Goal: Information Seeking & Learning: Learn about a topic

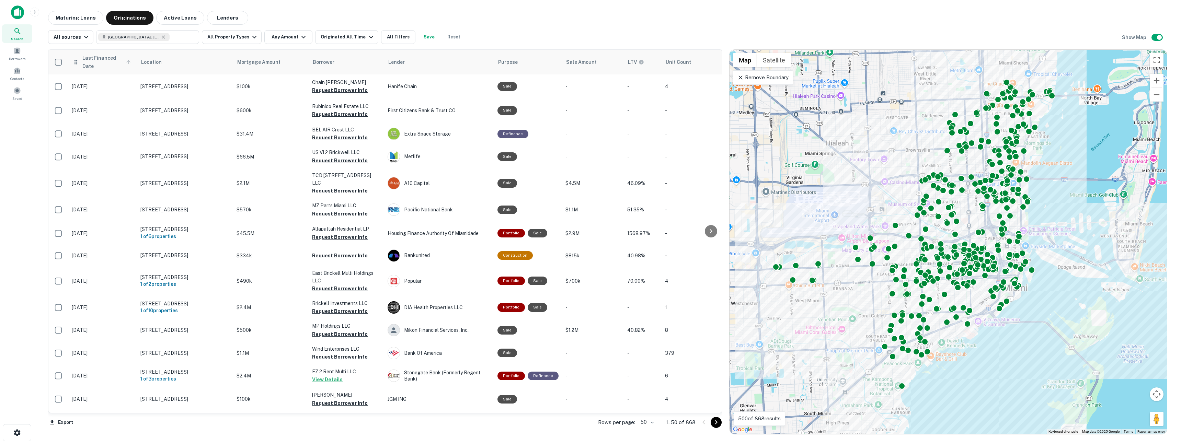
click at [83, 57] on span "Last Financed Date" at bounding box center [107, 62] width 51 height 16
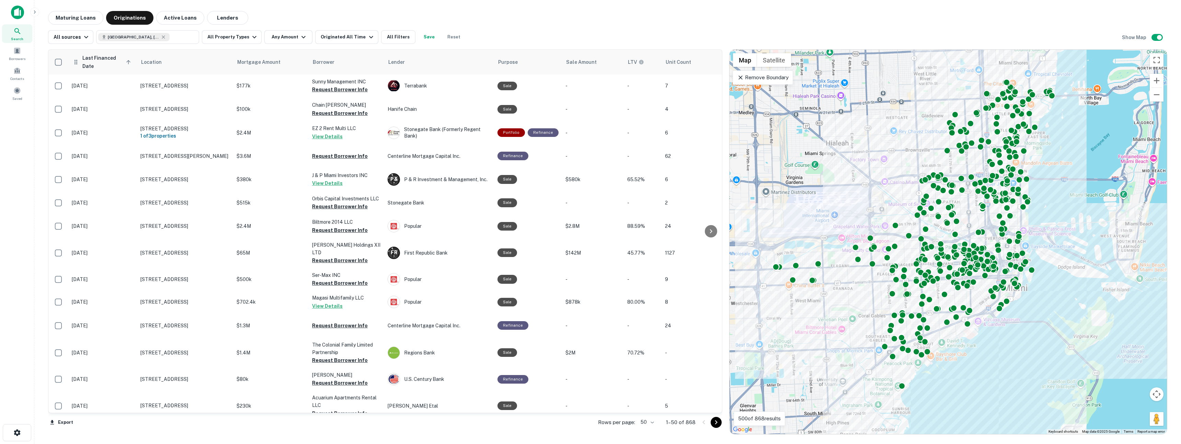
click at [83, 62] on span "Last Financed Date sorted ascending" at bounding box center [107, 62] width 51 height 16
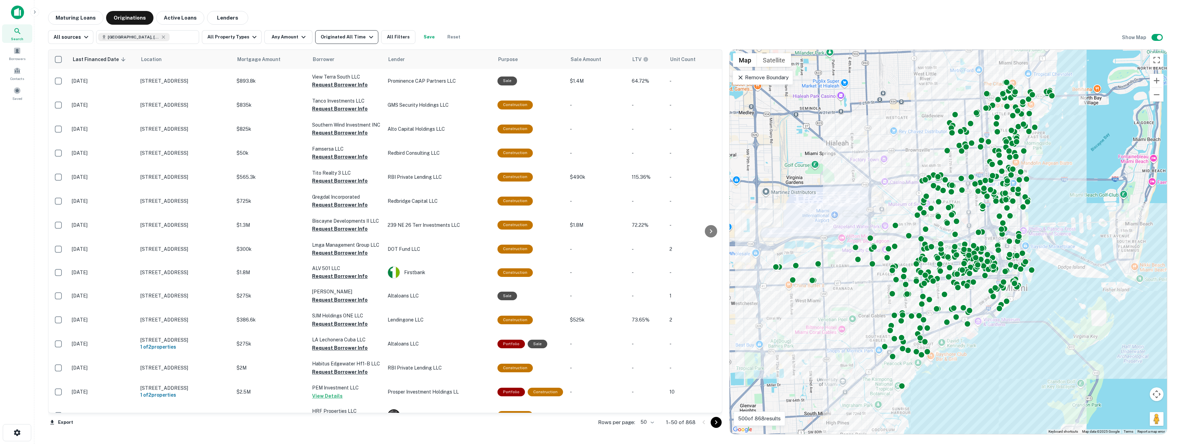
click at [339, 35] on div "Originated All Time" at bounding box center [348, 37] width 54 height 8
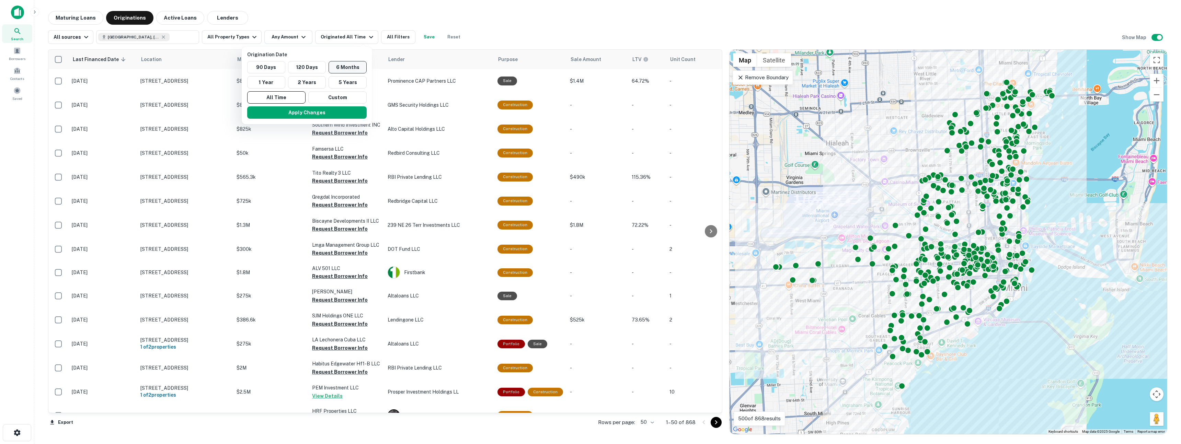
click at [356, 68] on button "6 Months" at bounding box center [348, 67] width 38 height 12
click at [340, 111] on button "Apply Changes" at bounding box center [319, 112] width 119 height 12
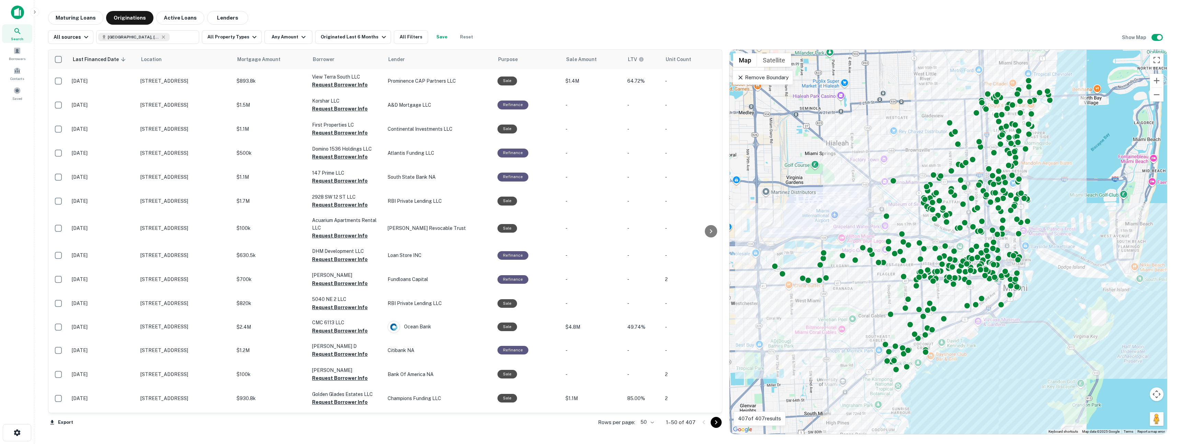
click at [740, 79] on icon at bounding box center [740, 77] width 7 height 7
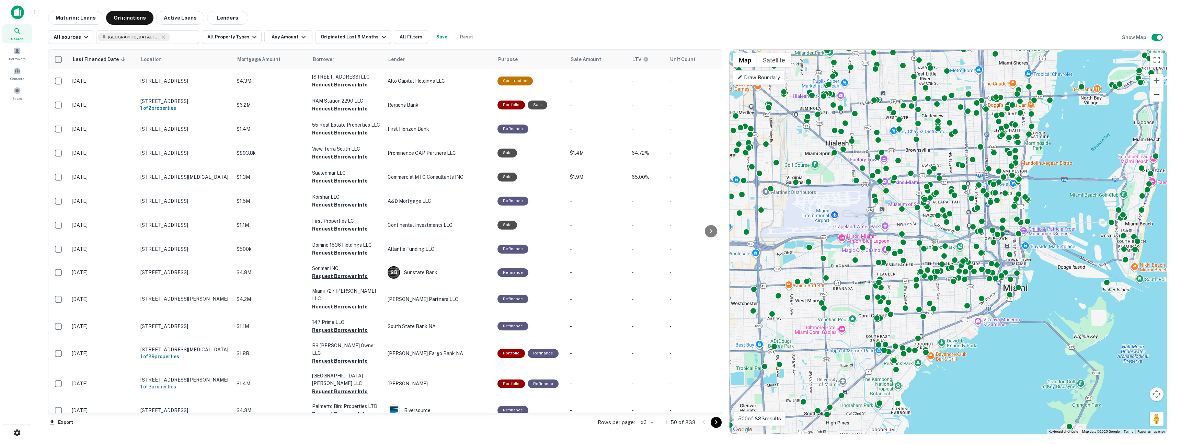
click at [1161, 93] on button "Zoom out" at bounding box center [1157, 95] width 14 height 14
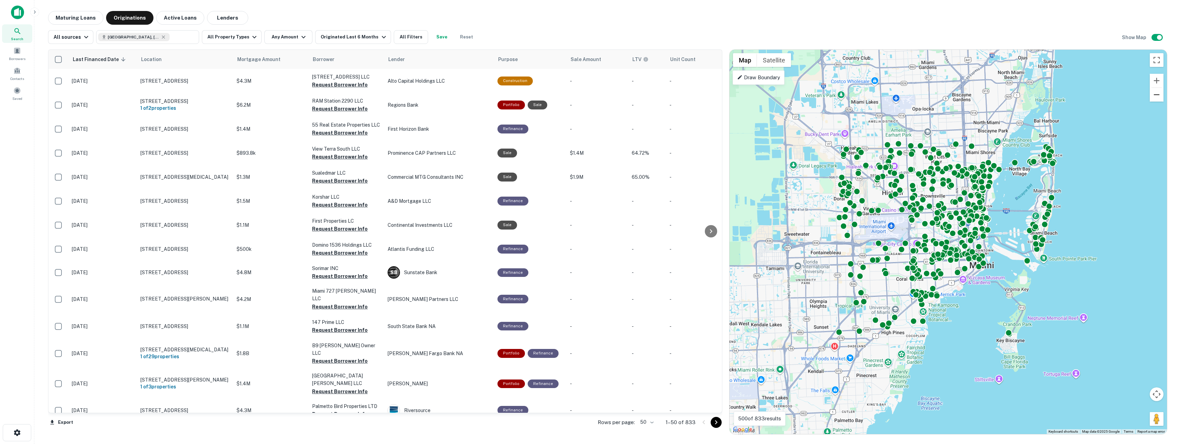
click at [1161, 93] on button "Zoom out" at bounding box center [1157, 95] width 14 height 14
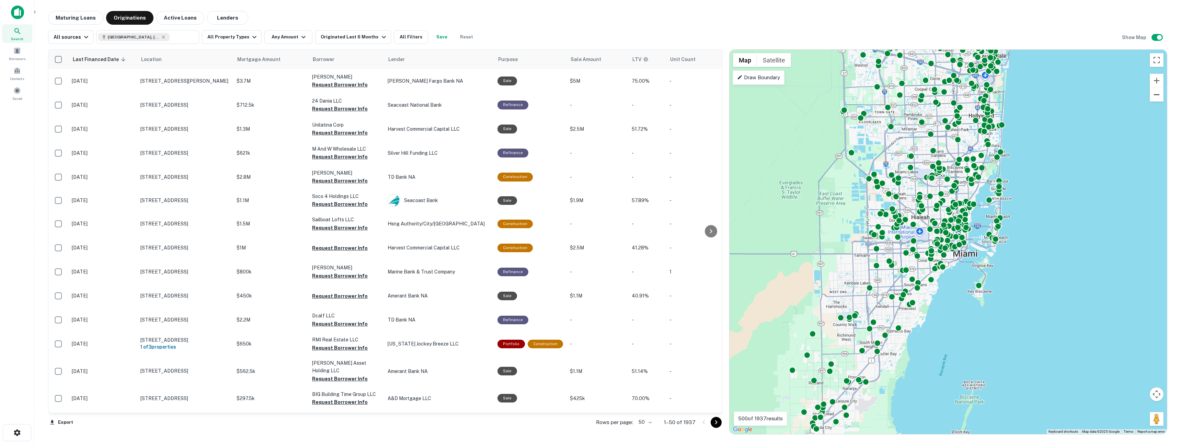
click at [1161, 93] on button "Zoom out" at bounding box center [1157, 95] width 14 height 14
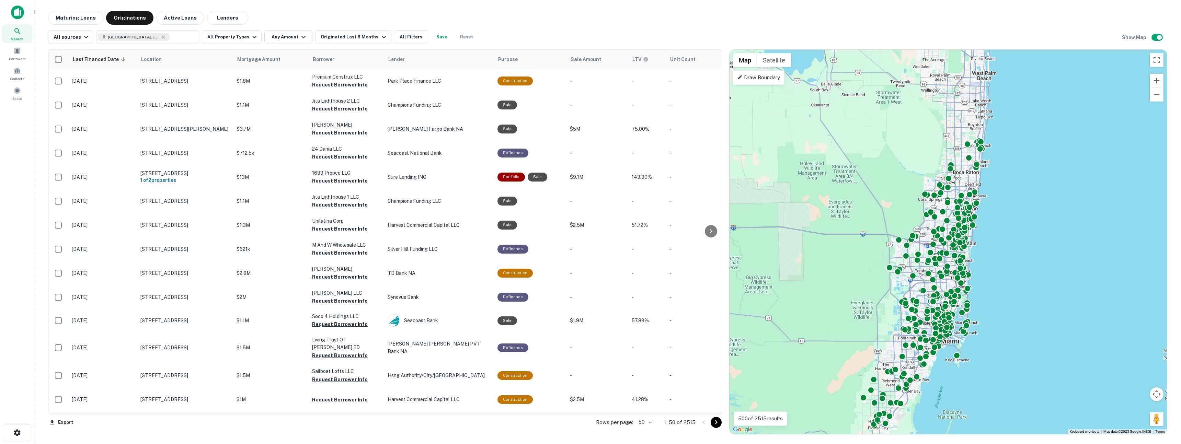
drag, startPoint x: 1080, startPoint y: 114, endPoint x: 1073, endPoint y: 208, distance: 94.7
click at [1073, 208] on div "To activate drag with keyboard, press Alt + Enter. Once in keyboard drag state,…" at bounding box center [948, 242] width 437 height 385
click at [235, 39] on button "All Property Types" at bounding box center [232, 37] width 60 height 14
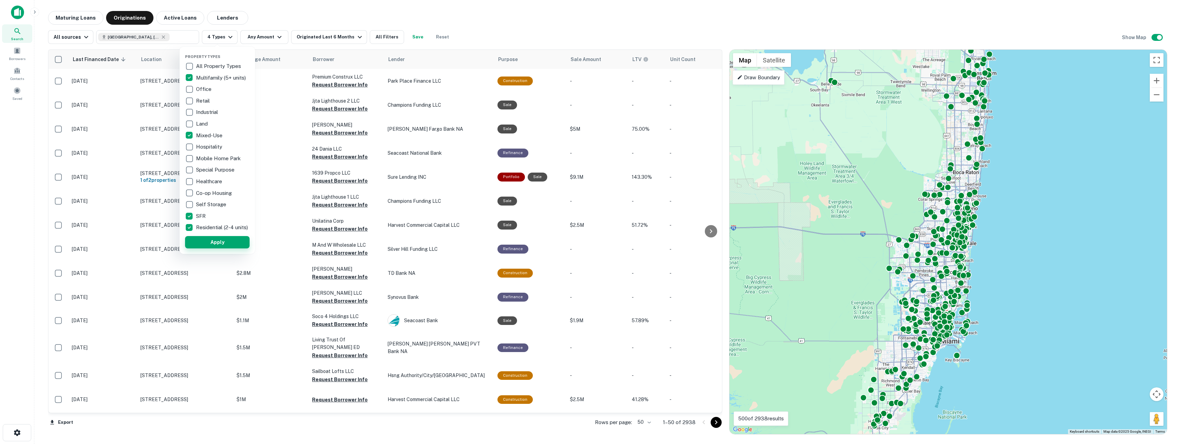
click at [224, 246] on button "Apply" at bounding box center [217, 242] width 65 height 12
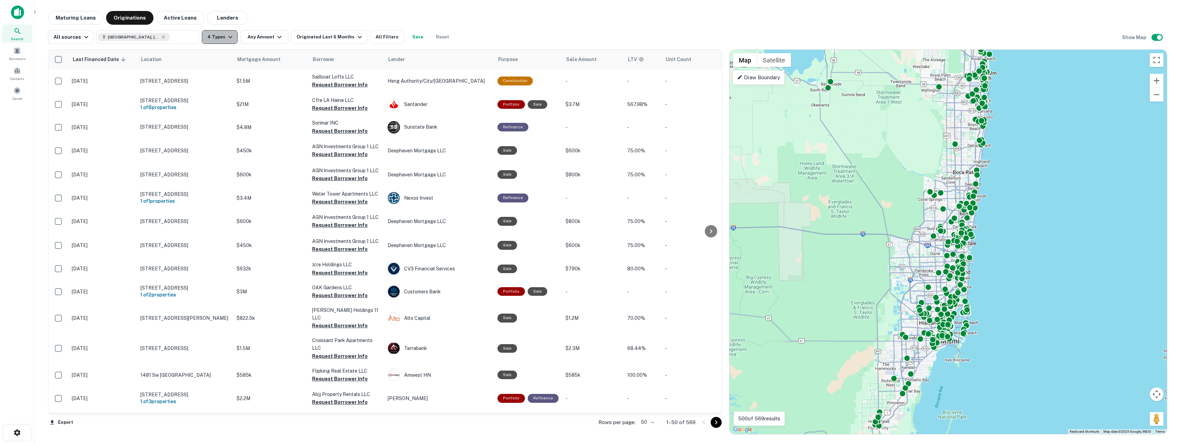
click at [228, 38] on icon "button" at bounding box center [230, 37] width 4 height 2
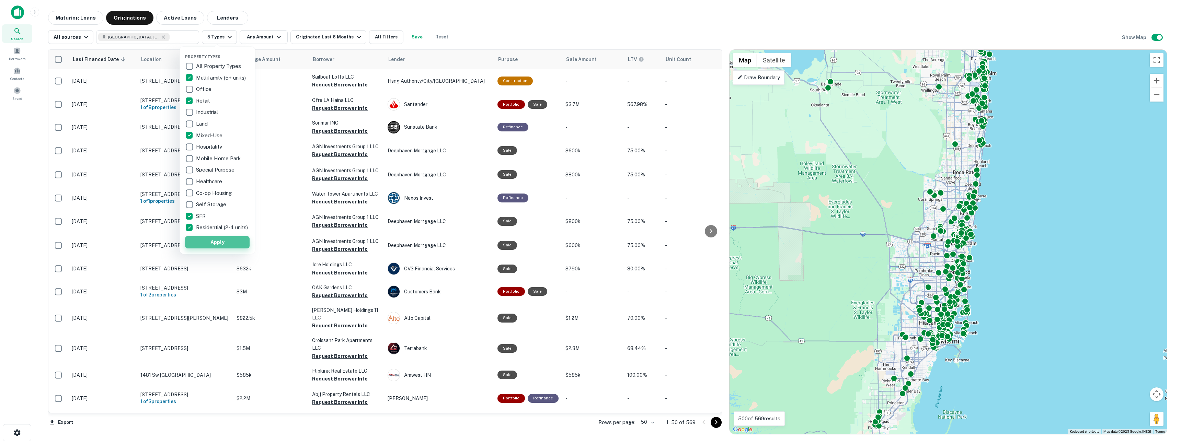
click at [231, 247] on button "Apply" at bounding box center [217, 242] width 65 height 12
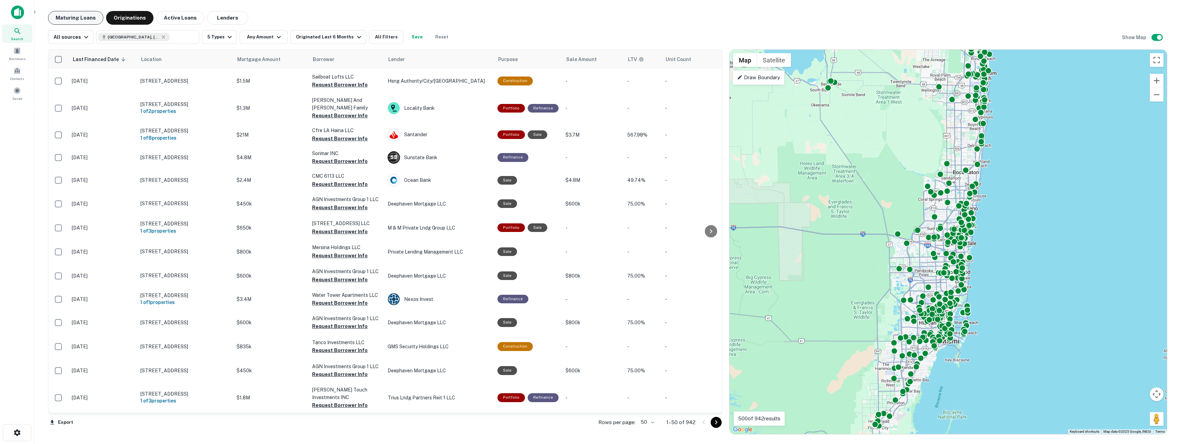
click at [80, 19] on button "Maturing Loans" at bounding box center [75, 18] width 55 height 14
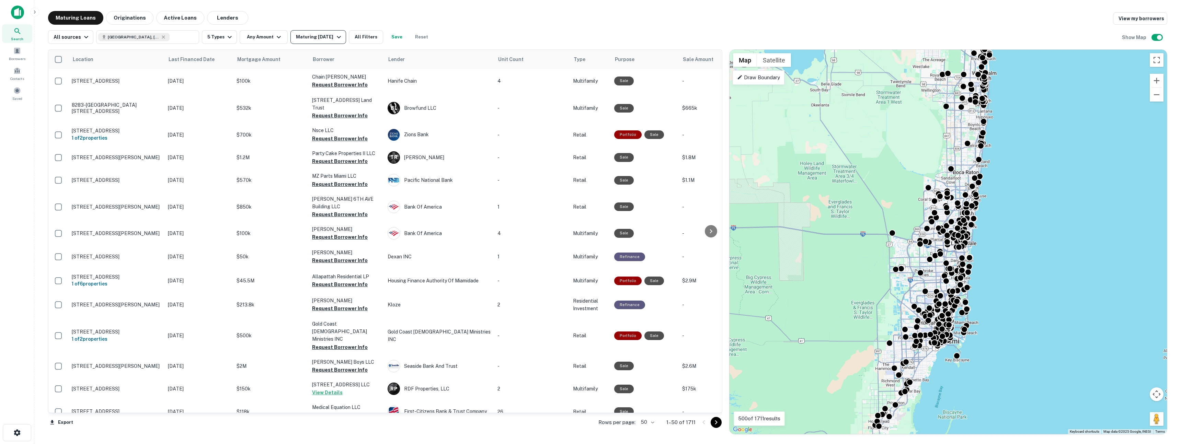
click at [303, 37] on div "Maturing [DATE]" at bounding box center [319, 37] width 47 height 8
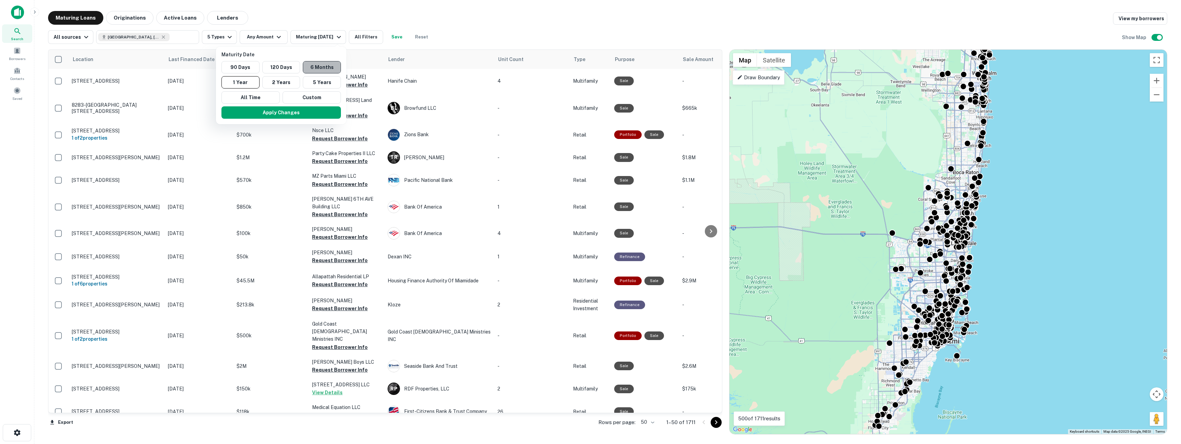
click at [314, 67] on button "6 Months" at bounding box center [322, 67] width 38 height 12
click at [288, 66] on button "120 Days" at bounding box center [289, 67] width 38 height 12
click at [333, 66] on button "6 Months" at bounding box center [328, 67] width 38 height 12
click at [316, 114] on button "Apply Changes" at bounding box center [288, 112] width 119 height 12
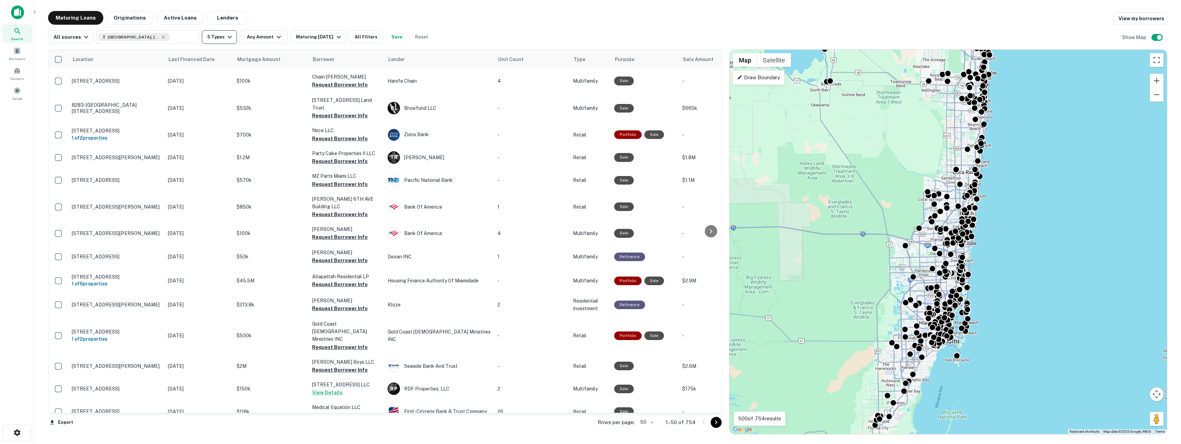
click at [210, 33] on button "5 Types" at bounding box center [219, 37] width 35 height 14
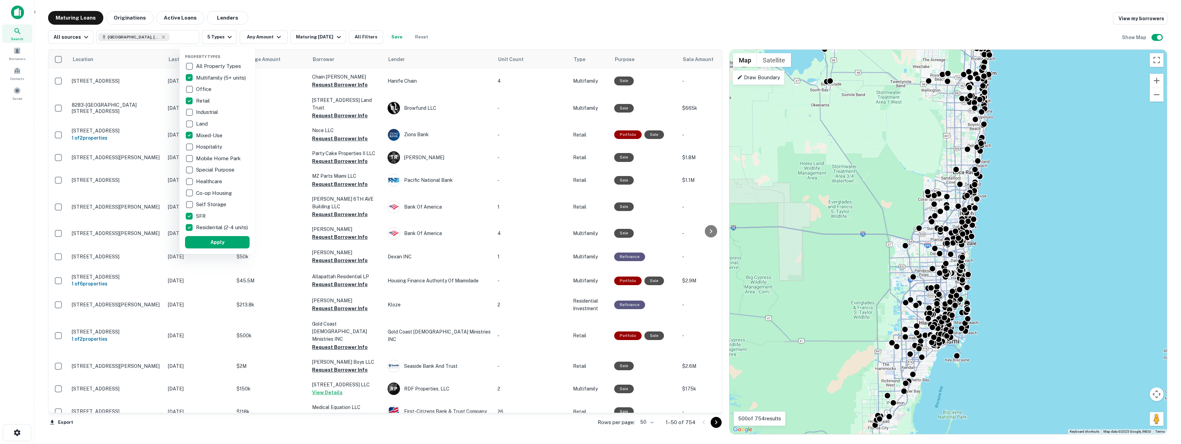
click at [311, 18] on div at bounding box center [590, 222] width 1181 height 444
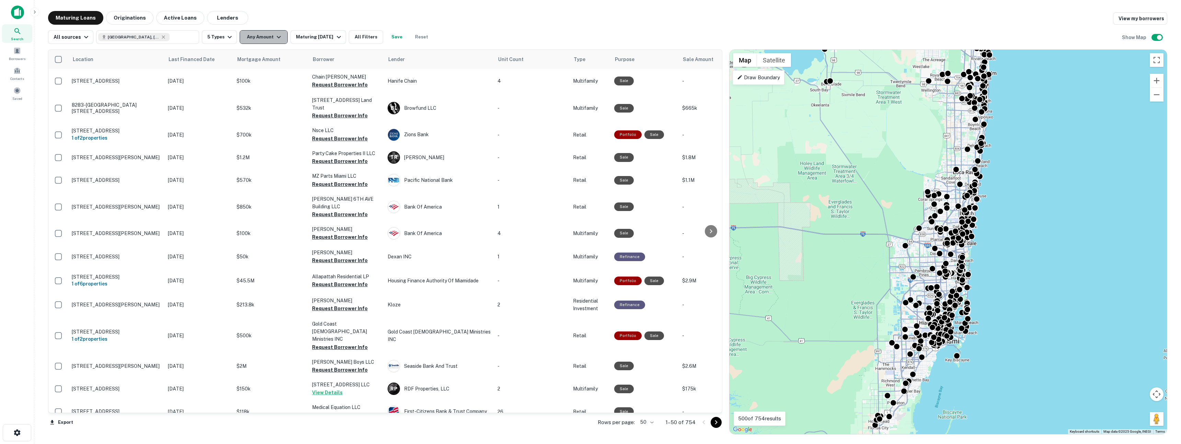
click at [250, 36] on button "Any Amount" at bounding box center [264, 37] width 48 height 14
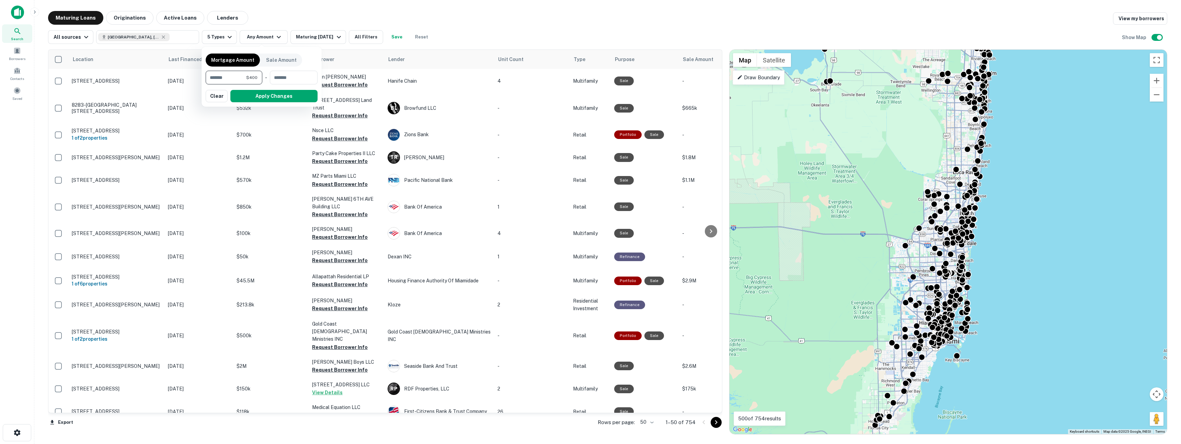
type input "******"
click at [279, 96] on button "Apply Changes" at bounding box center [273, 96] width 87 height 12
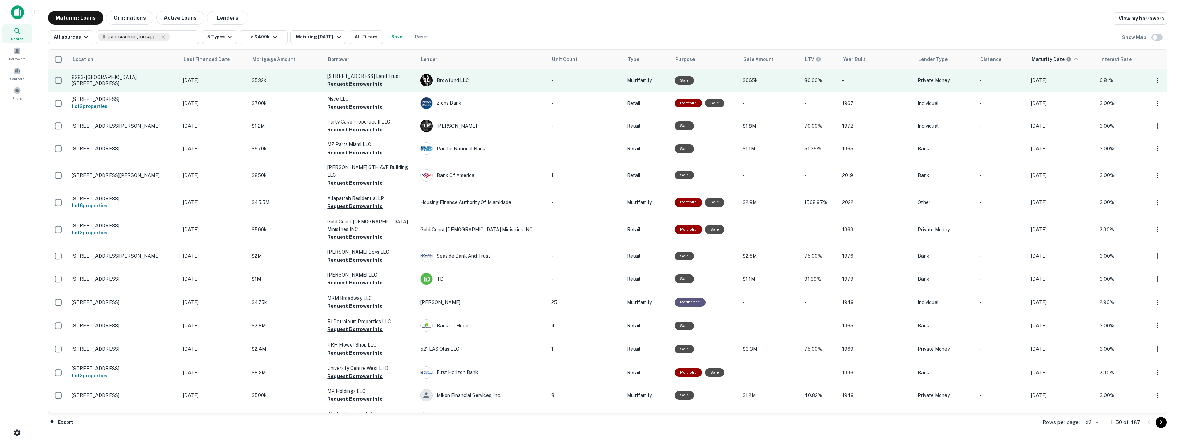
click at [345, 84] on button "Request Borrower Info" at bounding box center [355, 84] width 56 height 8
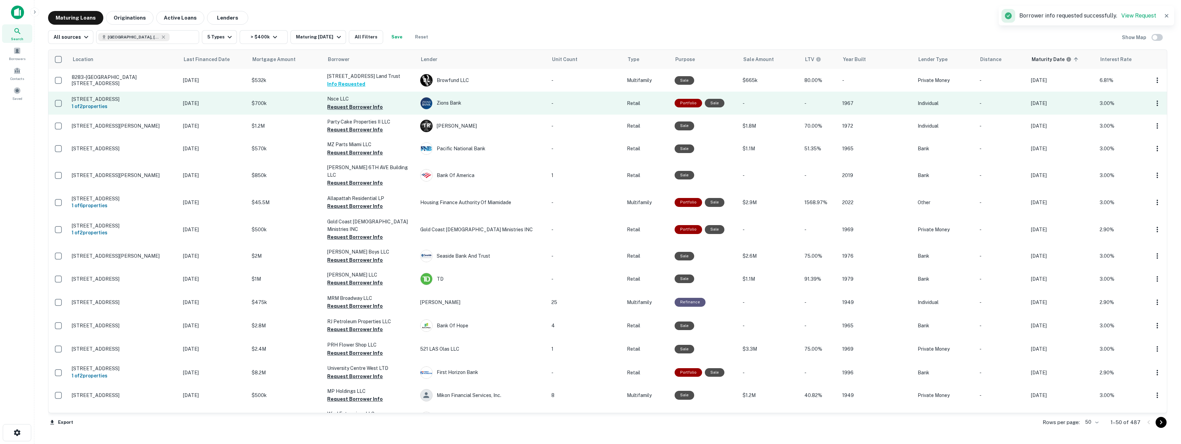
click at [350, 108] on button "Request Borrower Info" at bounding box center [355, 107] width 56 height 8
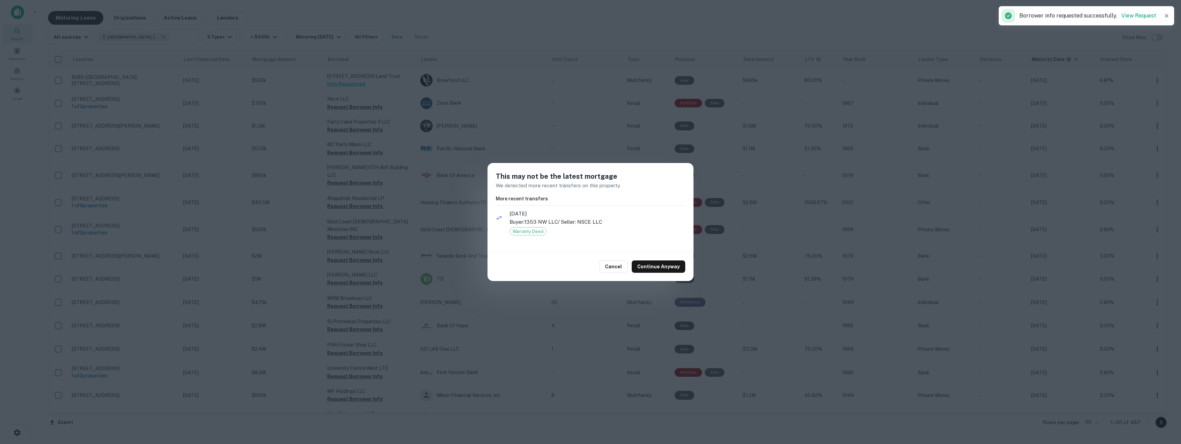
click at [515, 129] on div "This may not be the latest mortgage We detected more recent transfers on this p…" at bounding box center [590, 222] width 1181 height 444
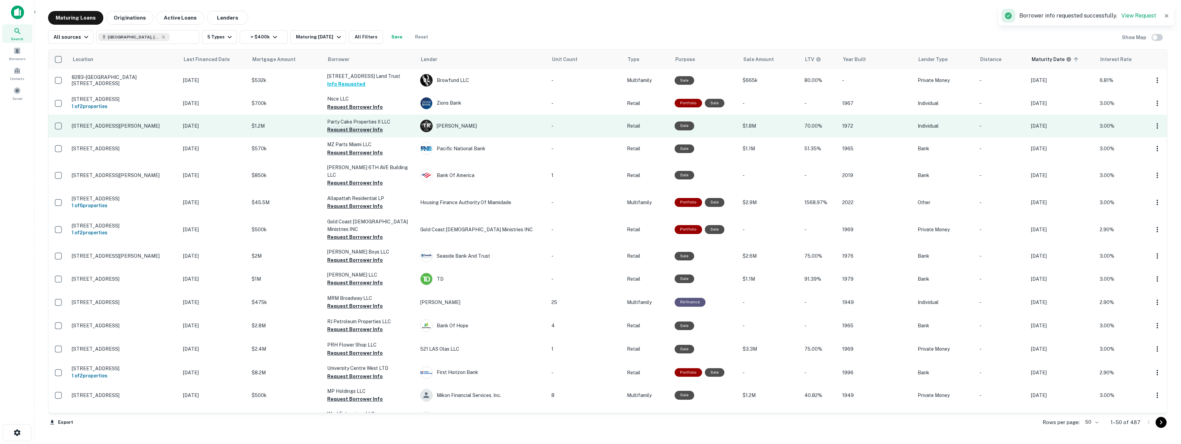
click at [362, 131] on button "Request Borrower Info" at bounding box center [355, 130] width 56 height 8
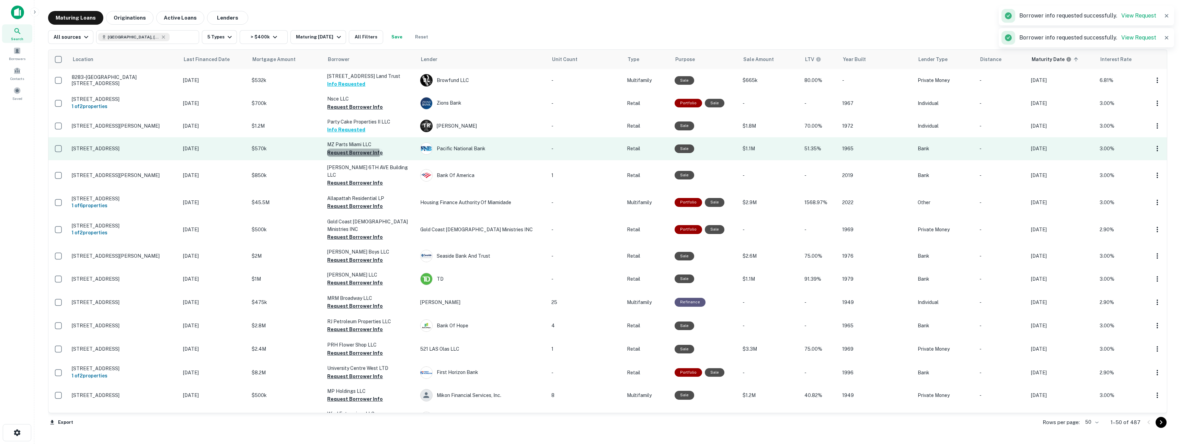
click at [360, 154] on button "Request Borrower Info" at bounding box center [355, 153] width 56 height 8
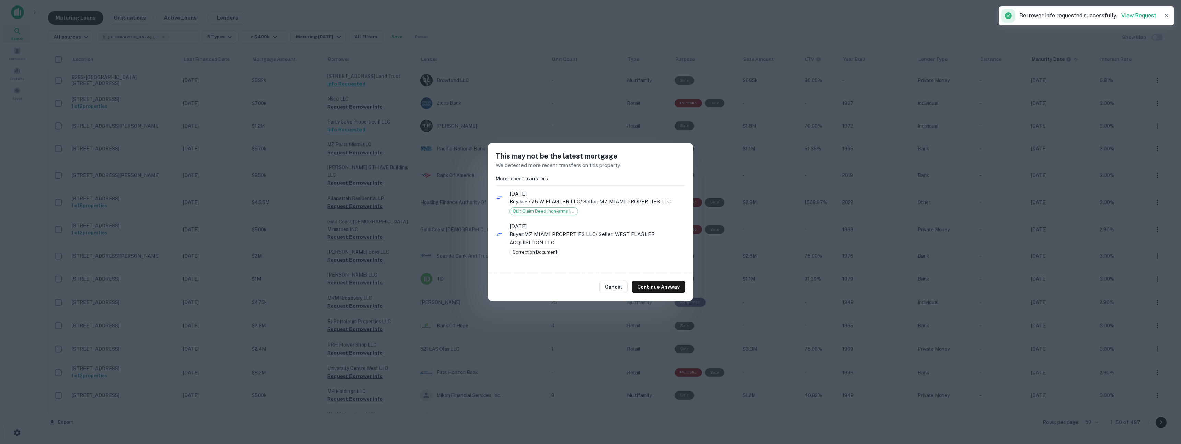
click at [445, 141] on div "This may not be the latest mortgage We detected more recent transfers on this p…" at bounding box center [590, 222] width 1181 height 444
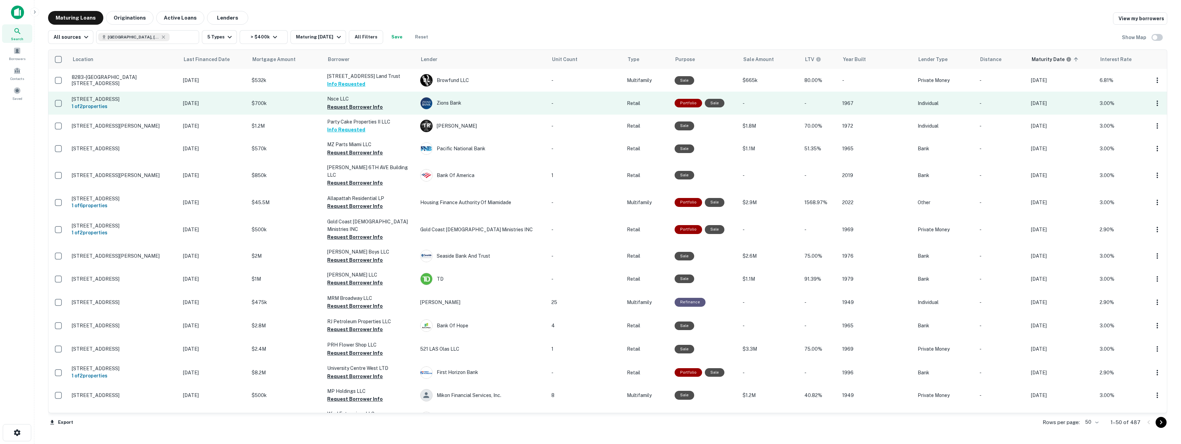
click at [295, 103] on p "$700k" at bounding box center [286, 104] width 69 height 8
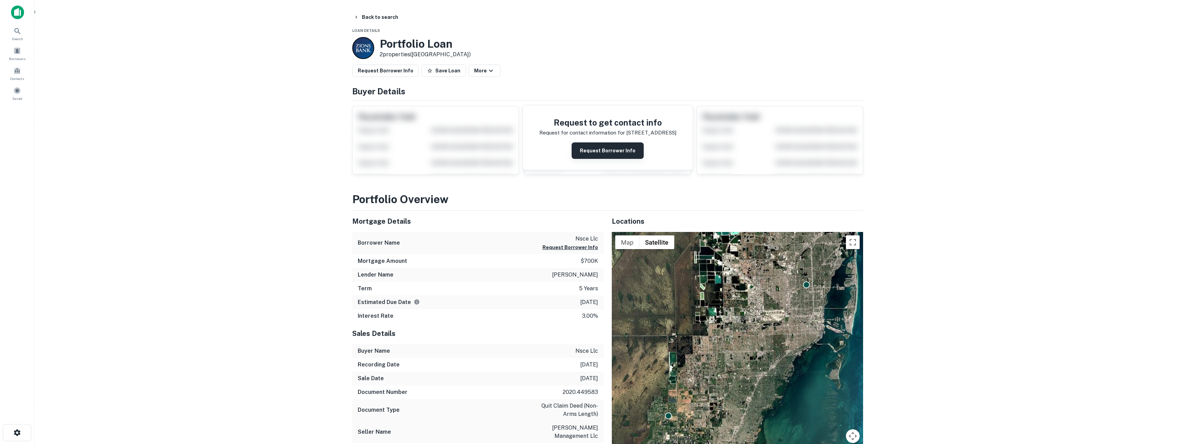
click at [607, 147] on button "Request Borrower Info" at bounding box center [608, 150] width 72 height 16
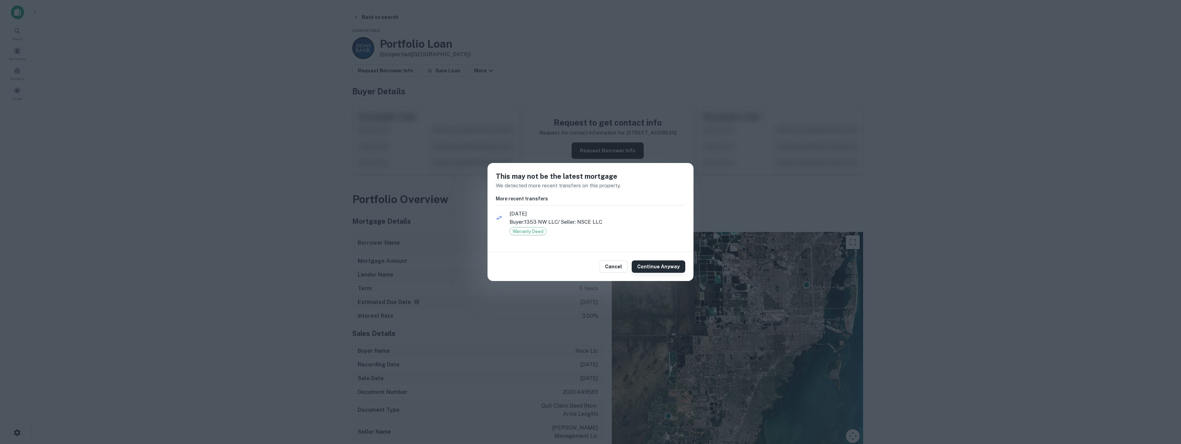
click at [657, 265] on button "Continue Anyway" at bounding box center [659, 267] width 54 height 12
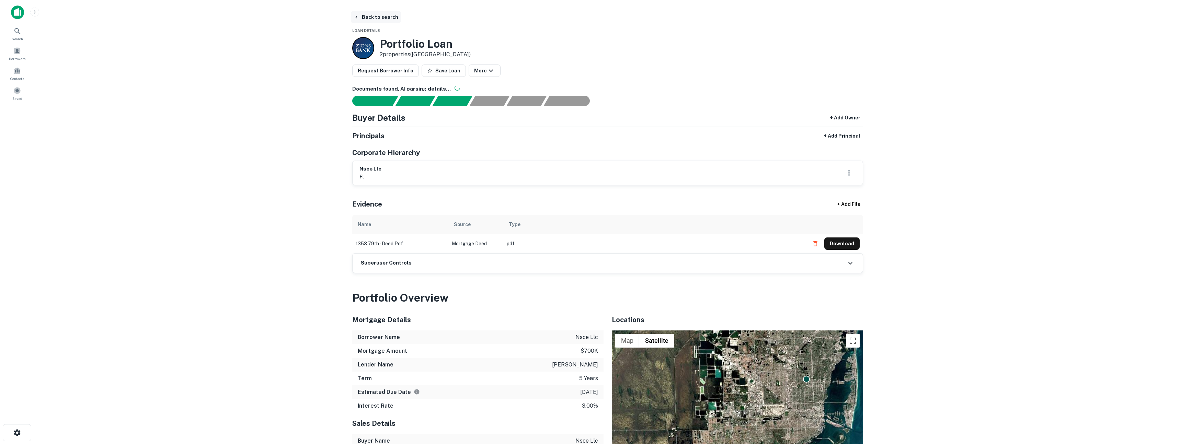
click at [367, 16] on button "Back to search" at bounding box center [376, 17] width 50 height 12
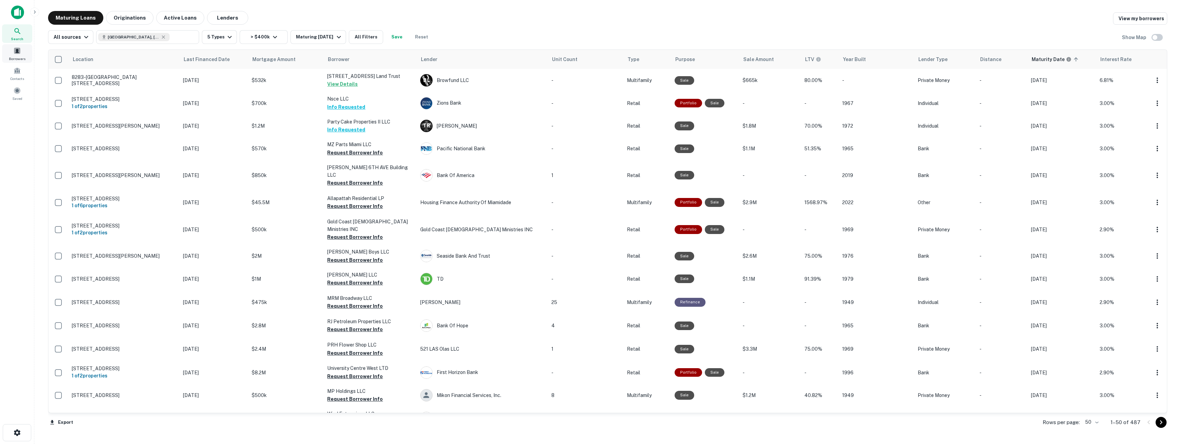
click at [16, 52] on span at bounding box center [17, 51] width 8 height 8
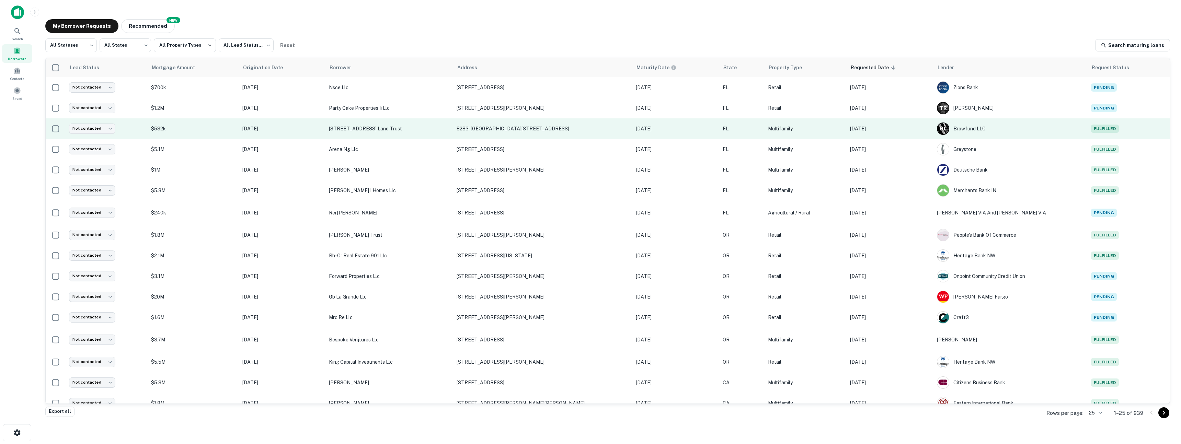
click at [910, 127] on p "[DATE]" at bounding box center [890, 129] width 80 height 8
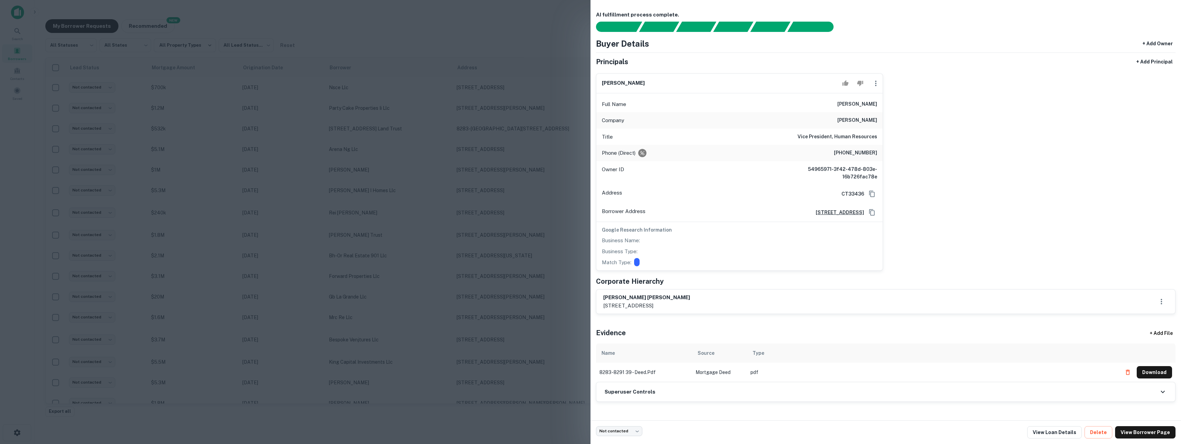
click at [433, 183] on div at bounding box center [590, 222] width 1181 height 444
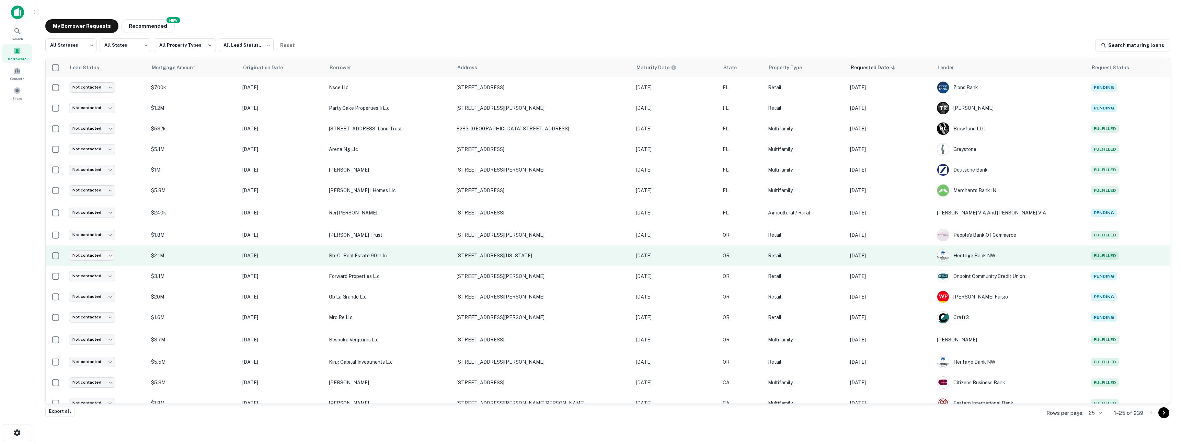
click at [913, 256] on p "Aug 12, 2025" at bounding box center [890, 256] width 80 height 8
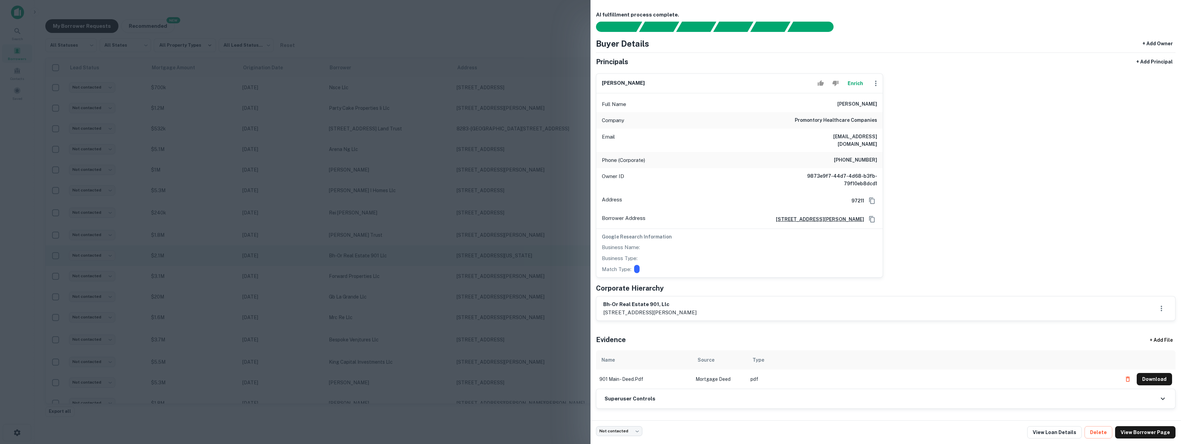
click at [399, 245] on div at bounding box center [590, 222] width 1181 height 444
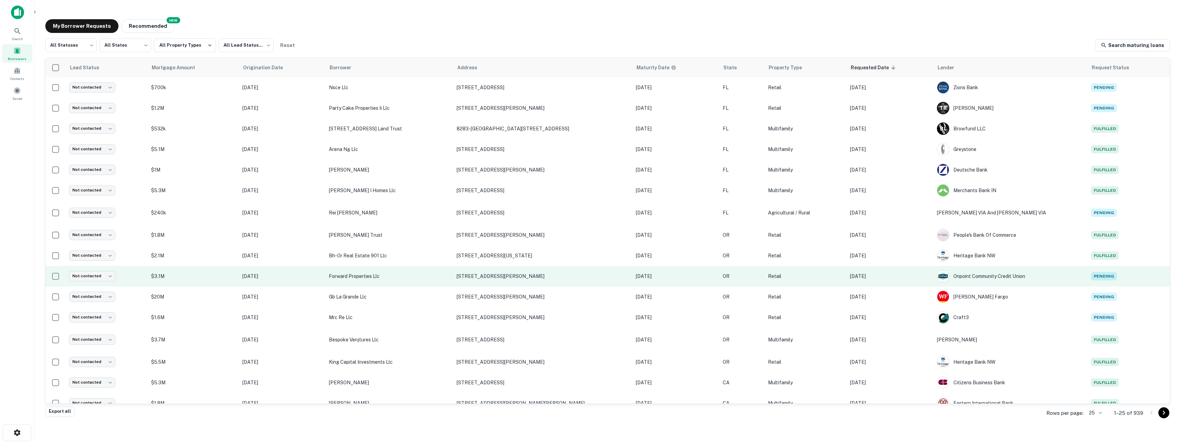
scroll to position [195, 0]
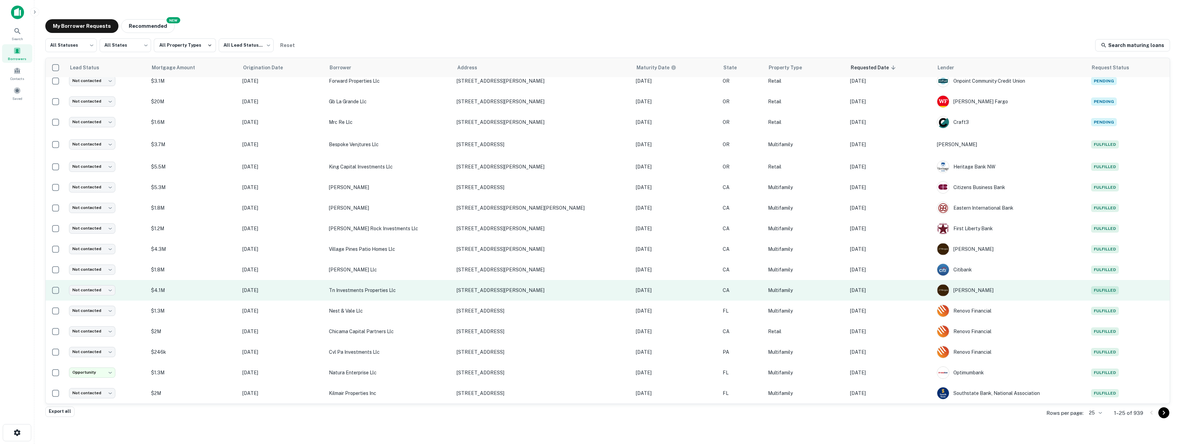
click at [892, 290] on p "Aug 12, 2025" at bounding box center [890, 291] width 80 height 8
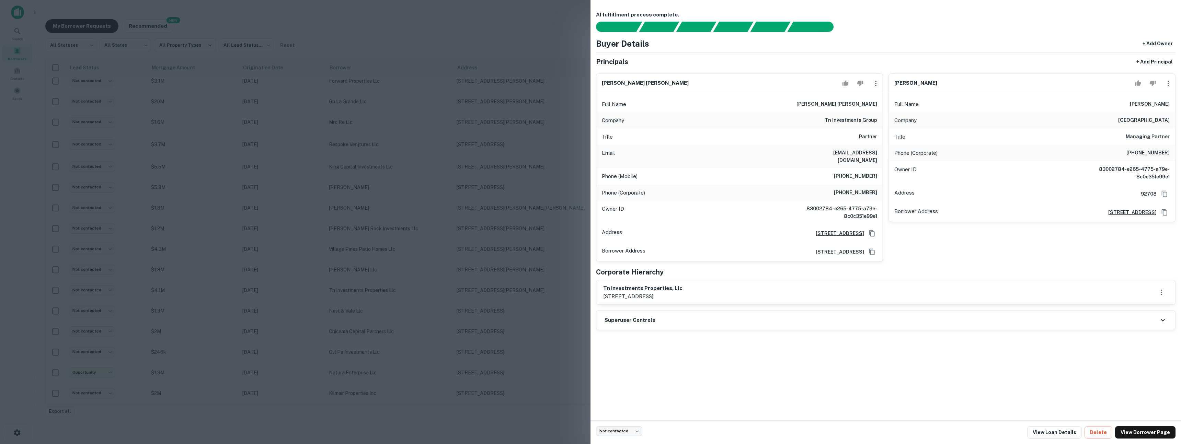
click at [452, 189] on div at bounding box center [590, 222] width 1181 height 444
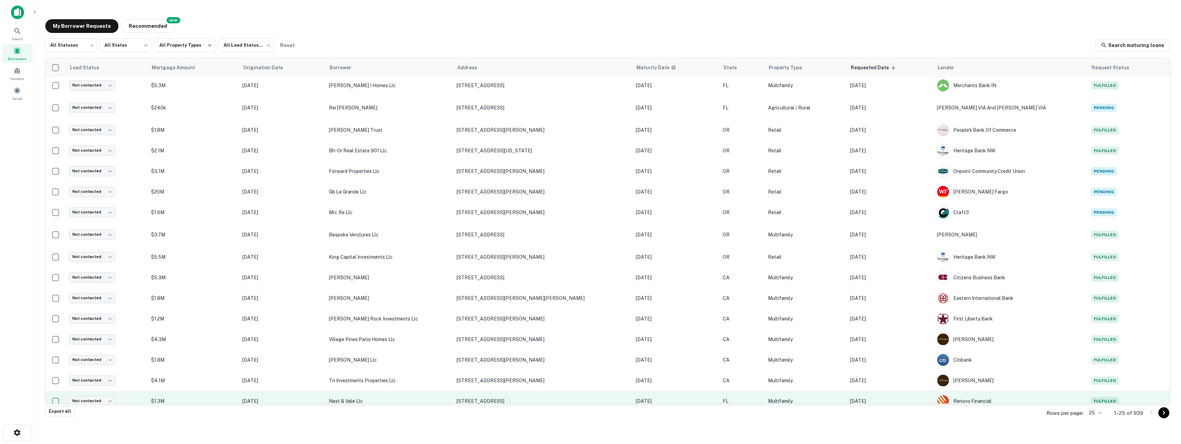
scroll to position [0, 0]
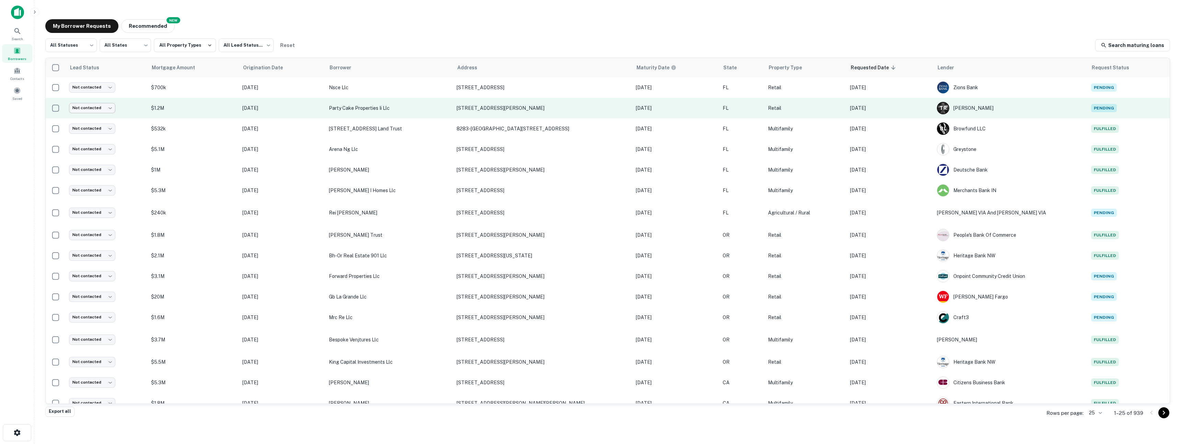
click at [103, 110] on body "Search Borrowers Contacts Saved My Borrower Requests NEW Recommended All Status…" at bounding box center [590, 222] width 1181 height 444
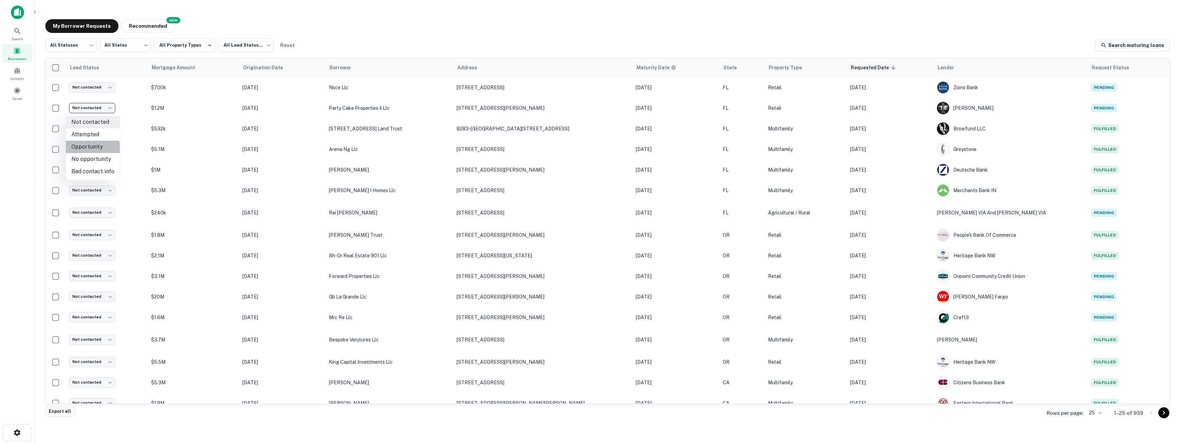
click at [89, 150] on li "Opportunity" at bounding box center [93, 147] width 54 height 12
type input "**********"
click at [232, 45] on body "**********" at bounding box center [590, 222] width 1181 height 444
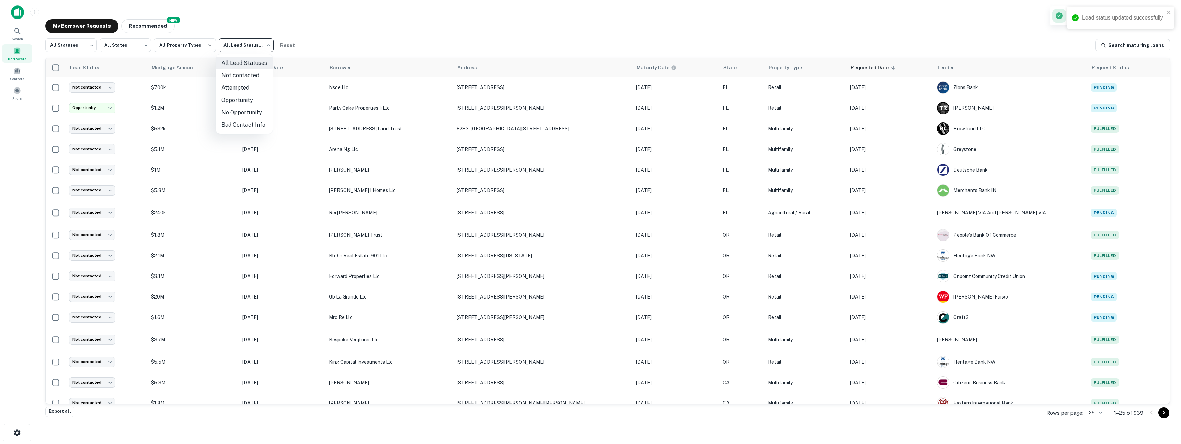
click at [241, 100] on li "Opportunity" at bounding box center [244, 100] width 57 height 12
type input "**********"
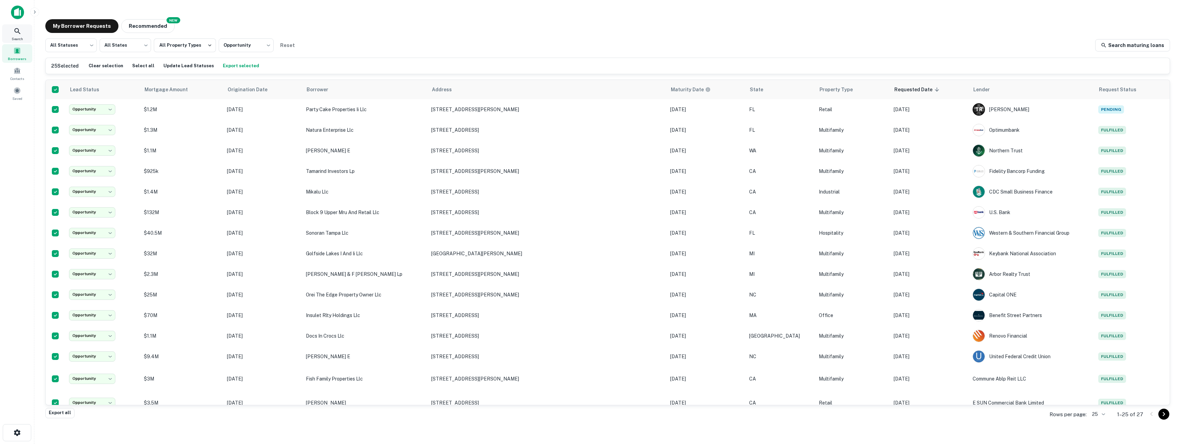
click at [16, 29] on icon at bounding box center [17, 31] width 8 height 8
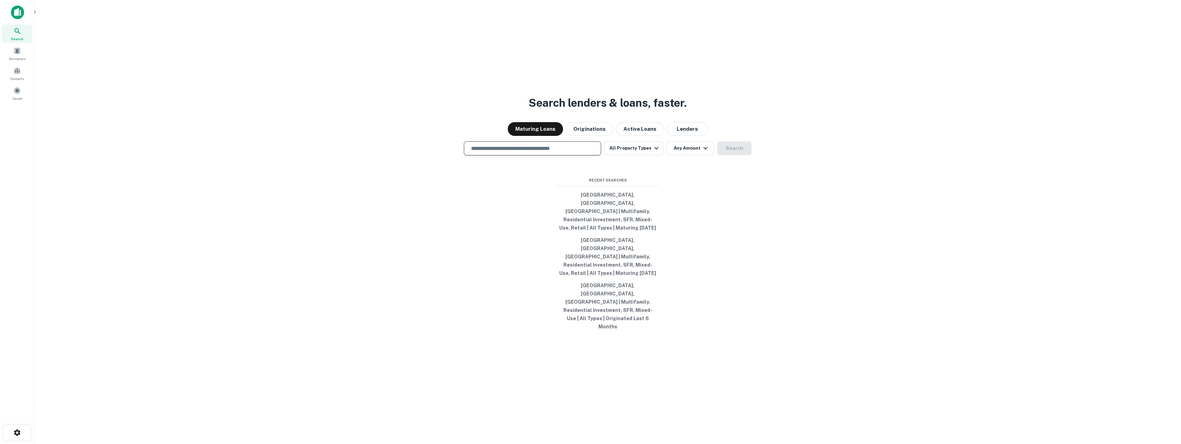
click at [485, 152] on input "text" at bounding box center [532, 149] width 131 height 8
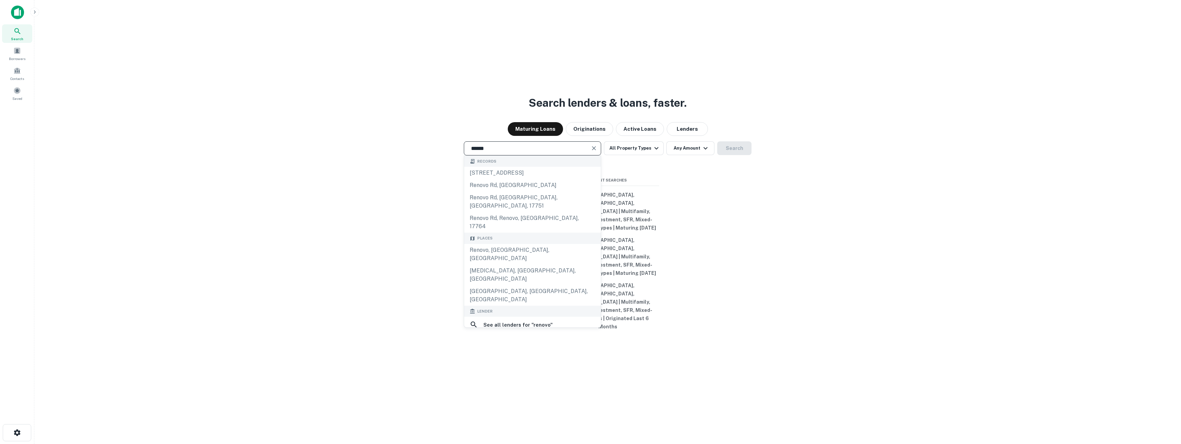
type input "******"
click at [494, 336] on div "renovo financial" at bounding box center [506, 341] width 44 height 10
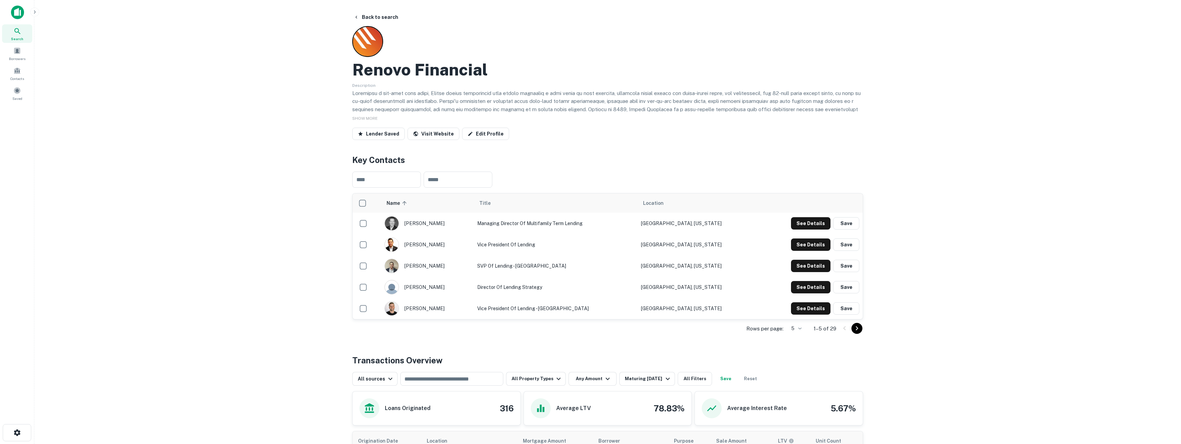
click at [501, 95] on p at bounding box center [607, 117] width 511 height 57
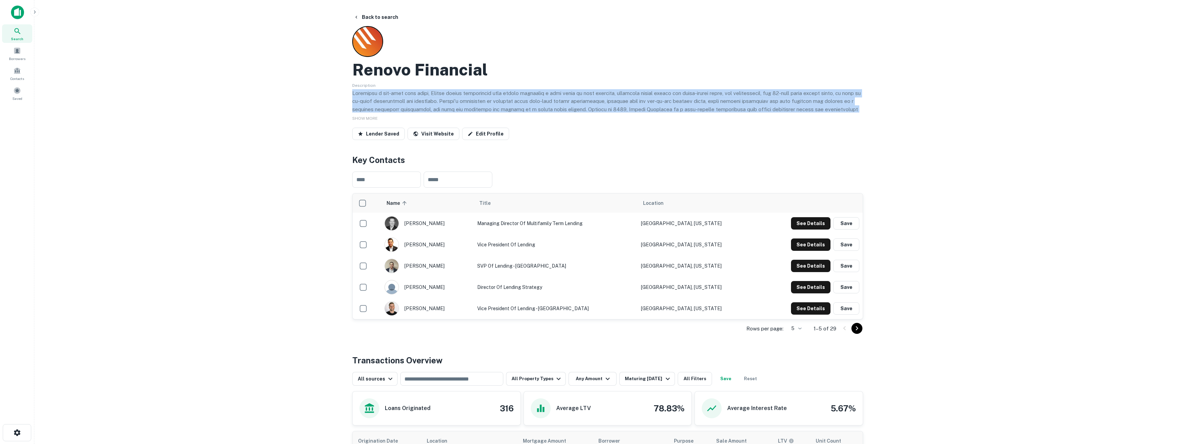
click at [501, 95] on p at bounding box center [607, 117] width 511 height 57
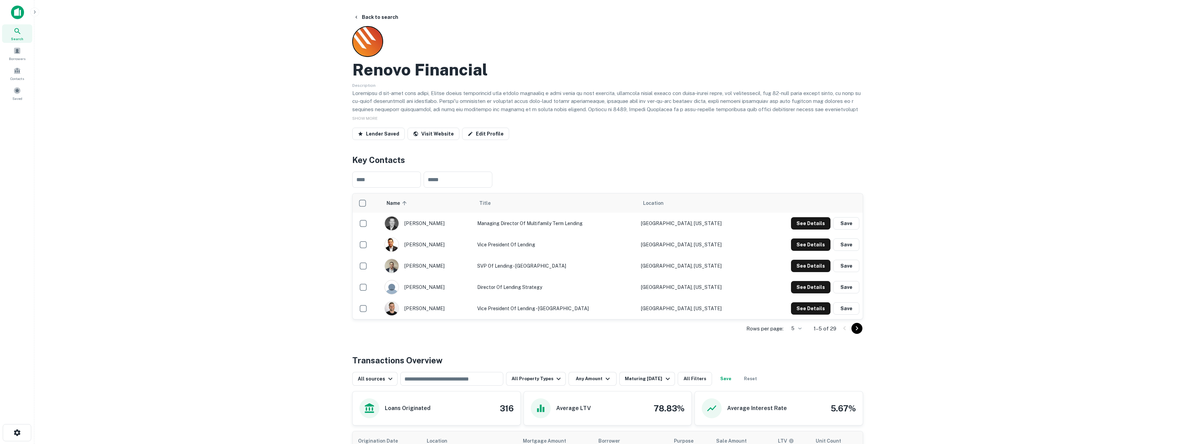
click at [575, 226] on td "Managing Director of Multifamily Term Lending" at bounding box center [556, 223] width 164 height 21
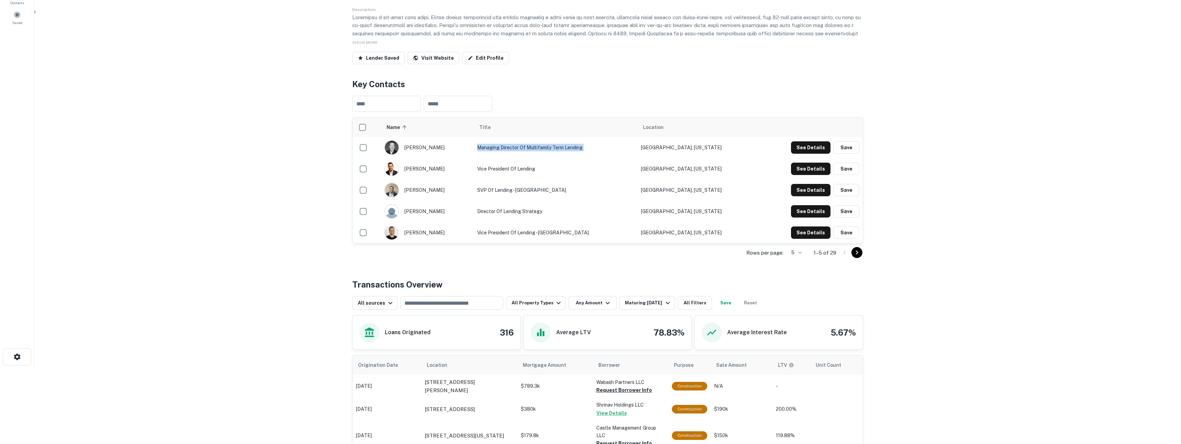
scroll to position [79, 0]
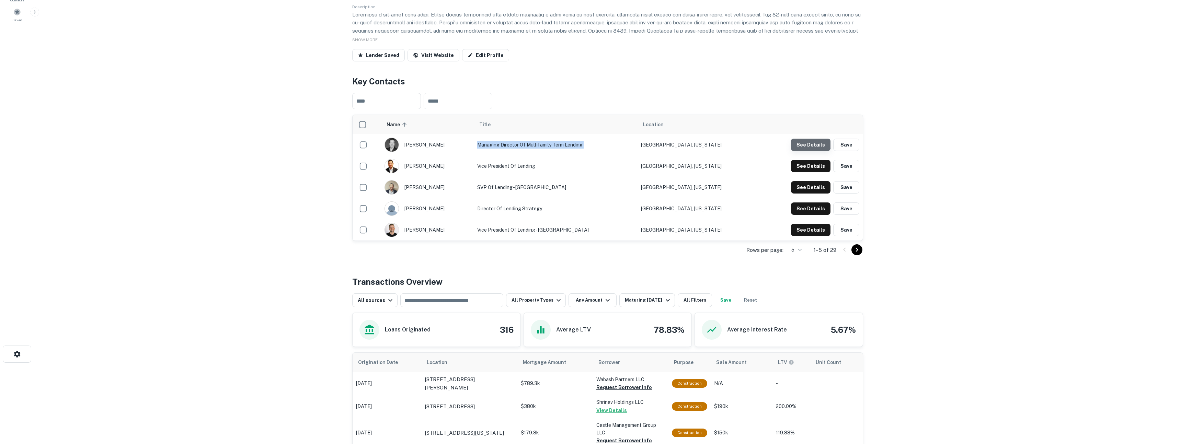
click at [805, 140] on button "See Details" at bounding box center [810, 145] width 39 height 12
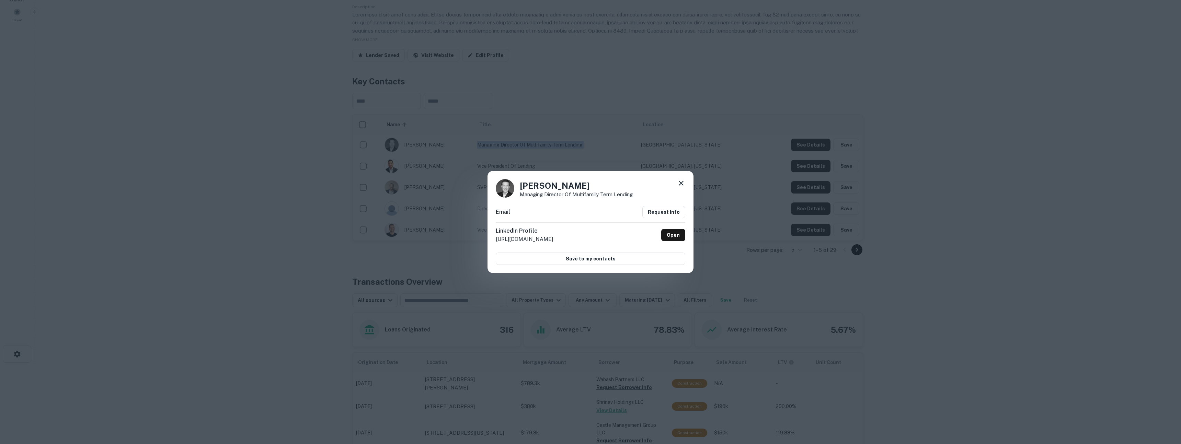
click at [908, 158] on div "Adam Dosskey Managing Director of Multifamily Term Lending Email Request Info L…" at bounding box center [590, 222] width 1181 height 444
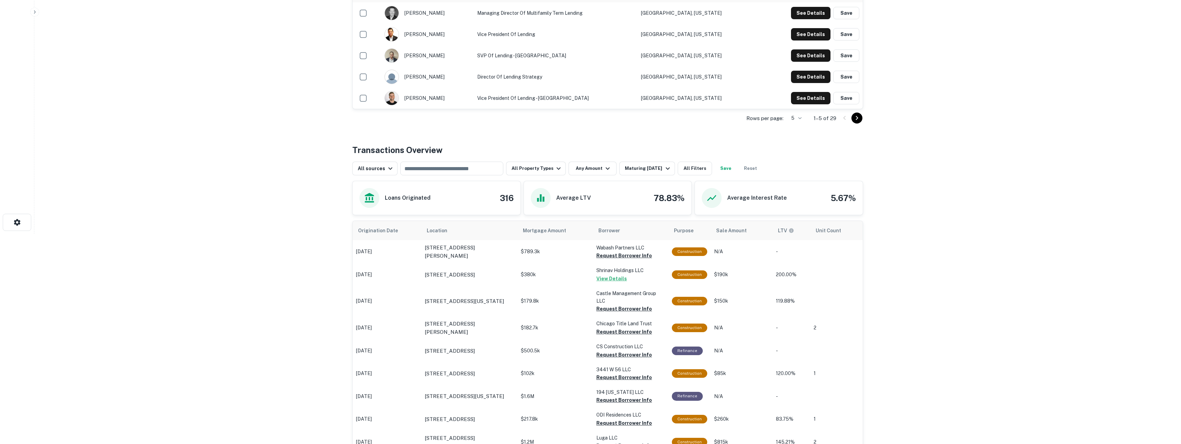
scroll to position [231, 0]
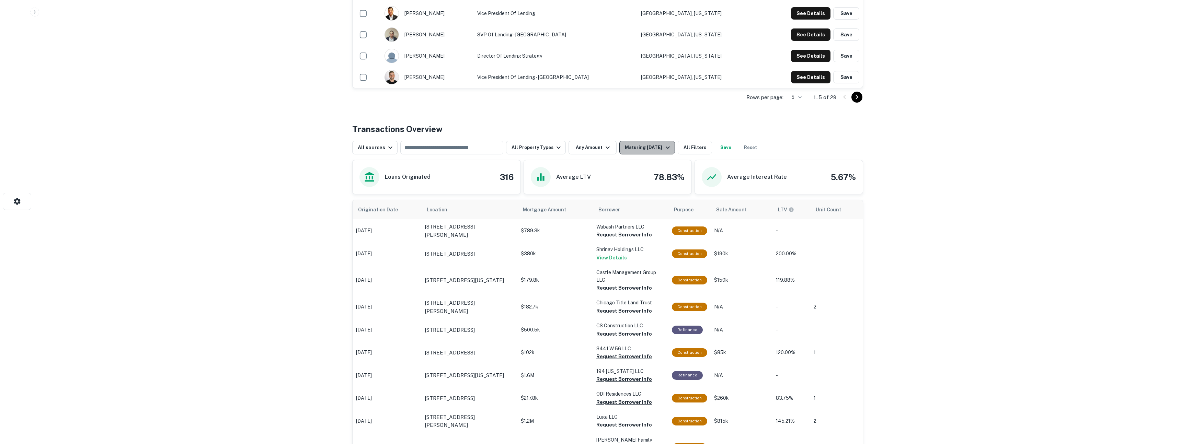
click at [640, 145] on div "Maturing [DATE]" at bounding box center [648, 148] width 47 height 8
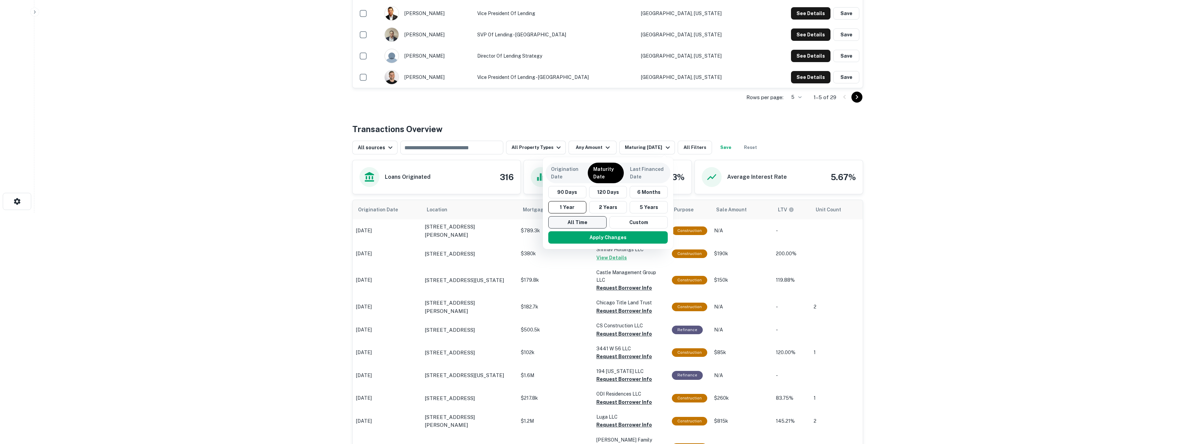
click at [577, 220] on button "All Time" at bounding box center [577, 222] width 58 height 12
click at [588, 234] on button "Apply Changes" at bounding box center [608, 237] width 119 height 12
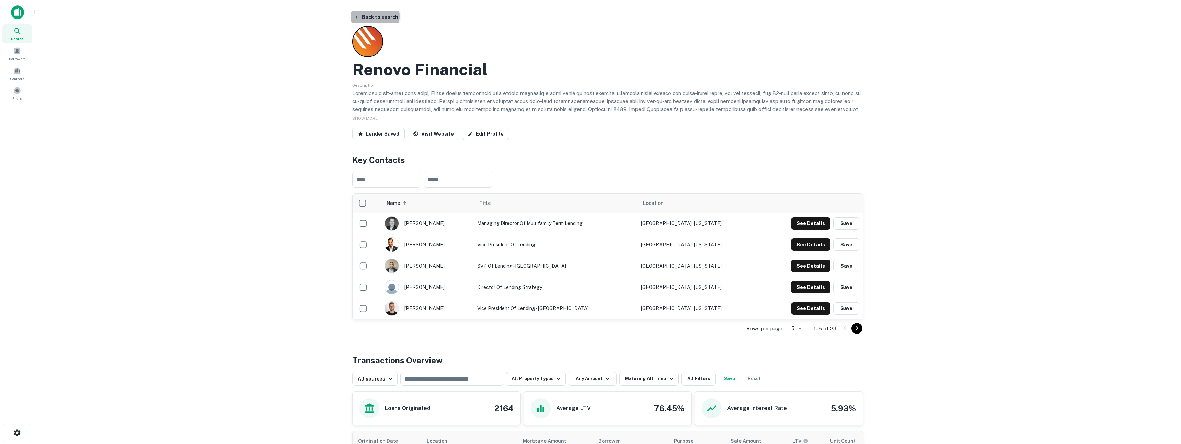
click at [369, 16] on button "Back to search" at bounding box center [376, 17] width 50 height 12
